Goal: Task Accomplishment & Management: Manage account settings

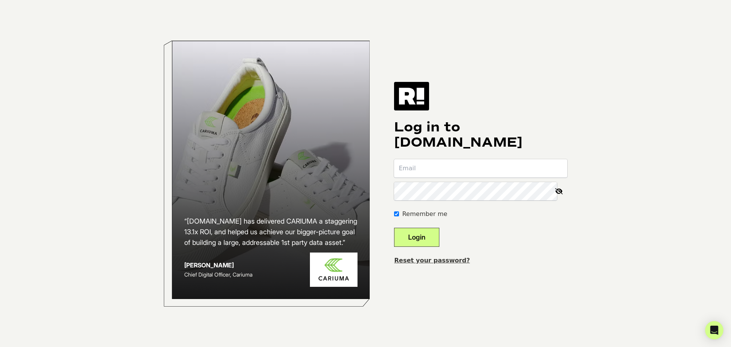
click at [437, 163] on input "email" at bounding box center [480, 168] width 173 height 18
type input "[EMAIL_ADDRESS][DOMAIN_NAME]"
click at [429, 240] on button "Login" at bounding box center [416, 237] width 45 height 19
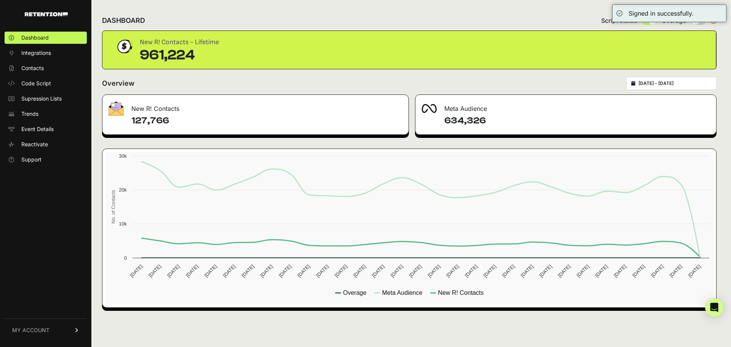
click at [46, 329] on span "MY ACCOUNT" at bounding box center [30, 330] width 37 height 8
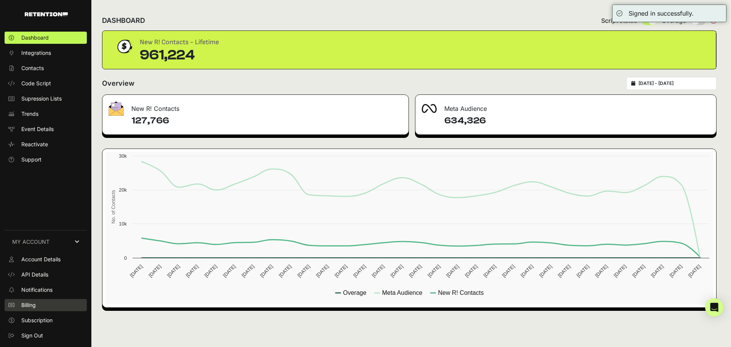
click at [39, 308] on link "Billing" at bounding box center [46, 305] width 82 height 12
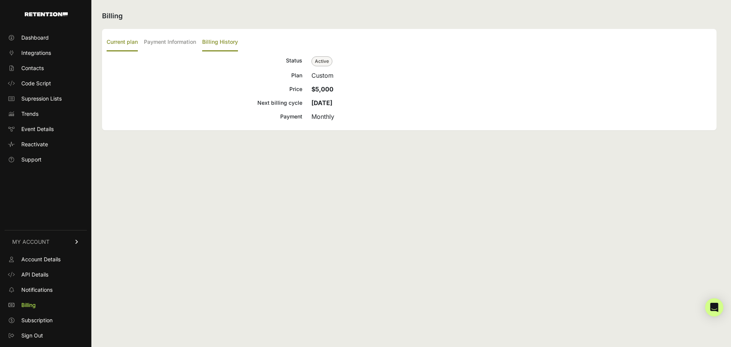
click at [227, 44] on label "Billing History" at bounding box center [220, 43] width 36 height 18
click at [0, 0] on input "Billing History" at bounding box center [0, 0] width 0 height 0
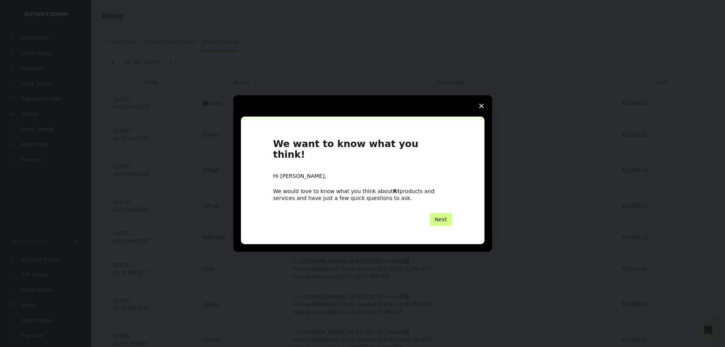
click at [481, 108] on polygon "Close survey" at bounding box center [481, 106] width 5 height 5
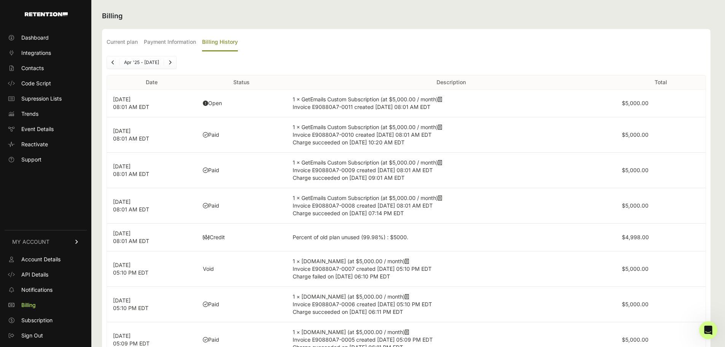
click at [208, 104] on icon at bounding box center [205, 103] width 5 height 5
click at [118, 100] on p "Oct 5, 2025 08:01 AM EDT" at bounding box center [152, 103] width 78 height 15
click at [174, 43] on label "Payment Information" at bounding box center [170, 43] width 52 height 18
click at [0, 0] on input "Payment Information" at bounding box center [0, 0] width 0 height 0
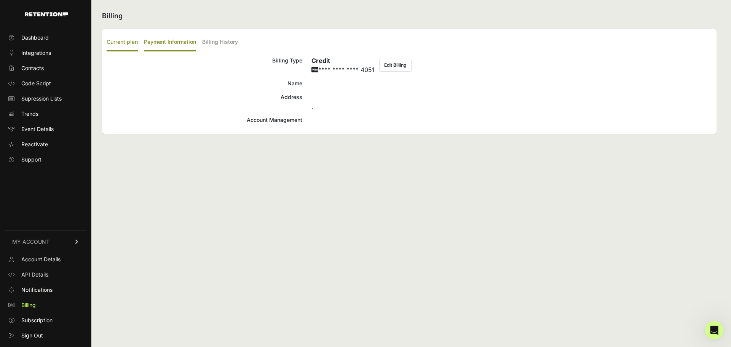
click at [131, 41] on label "Current plan" at bounding box center [122, 43] width 31 height 18
click at [0, 0] on input "Current plan" at bounding box center [0, 0] width 0 height 0
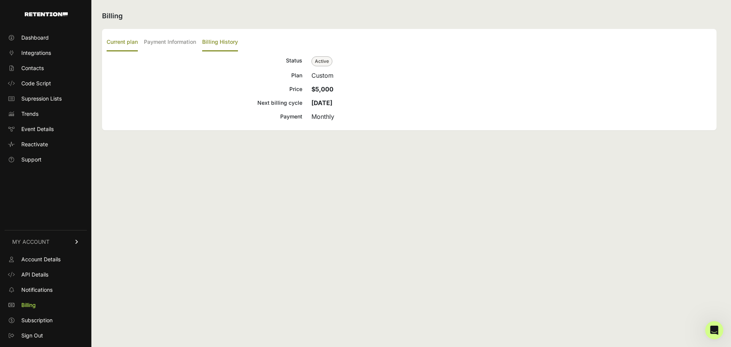
click at [214, 45] on label "Billing History" at bounding box center [220, 43] width 36 height 18
click at [0, 0] on input "Billing History" at bounding box center [0, 0] width 0 height 0
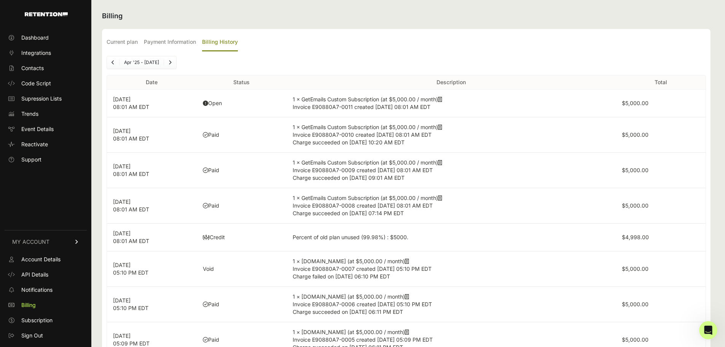
click at [442, 101] on icon at bounding box center [440, 99] width 4 height 5
click at [442, 99] on icon at bounding box center [440, 99] width 4 height 5
click at [36, 304] on span "Billing" at bounding box center [28, 305] width 14 height 8
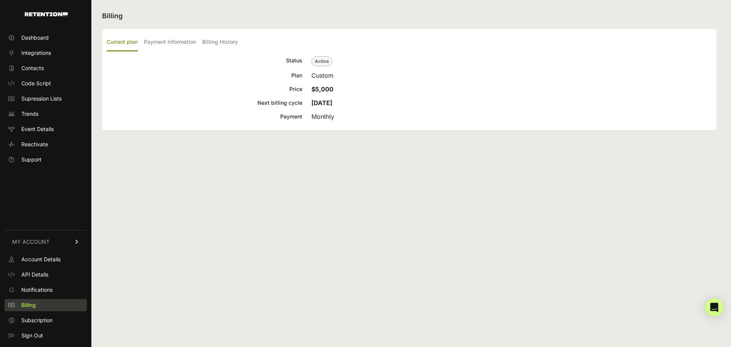
click at [31, 302] on span "Billing" at bounding box center [28, 305] width 14 height 8
click at [28, 307] on span "Billing" at bounding box center [28, 305] width 14 height 8
click at [160, 43] on label "Payment Information" at bounding box center [170, 43] width 52 height 18
click at [0, 0] on input "Payment Information" at bounding box center [0, 0] width 0 height 0
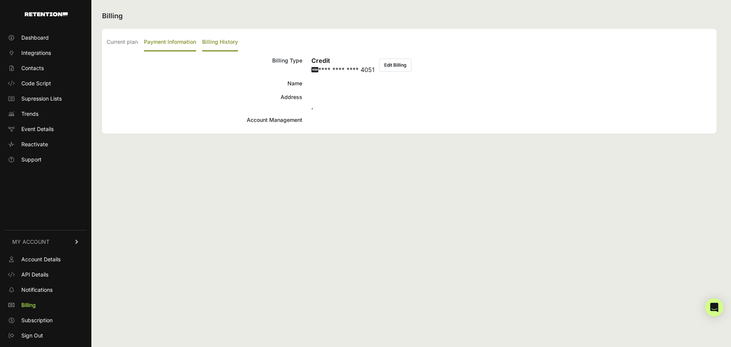
click at [210, 38] on label "Billing History" at bounding box center [220, 43] width 36 height 18
click at [0, 0] on input "Billing History" at bounding box center [0, 0] width 0 height 0
